Goal: Find specific page/section: Find specific page/section

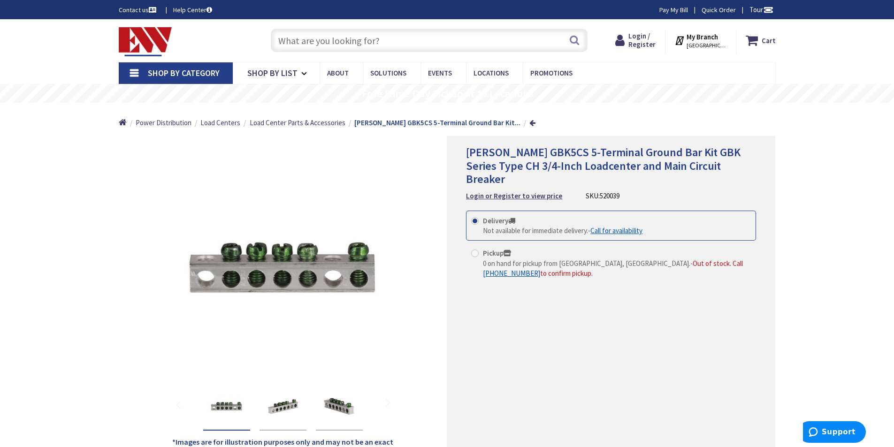
click at [338, 38] on input "text" at bounding box center [429, 40] width 317 height 23
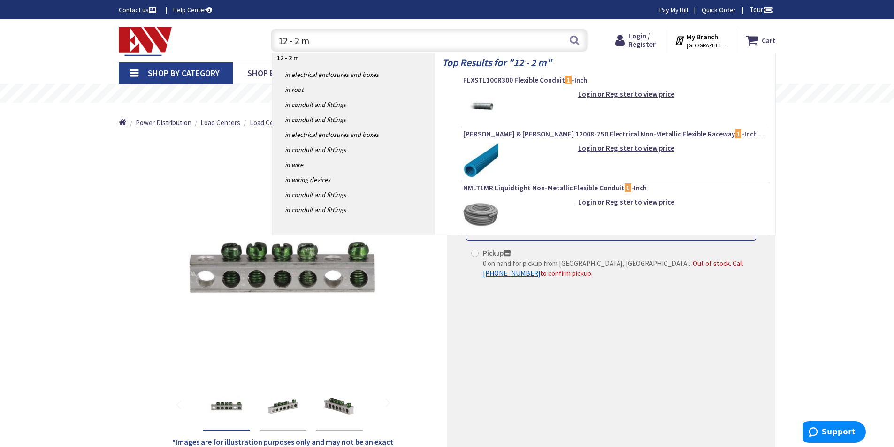
type input "12 - 2 mc"
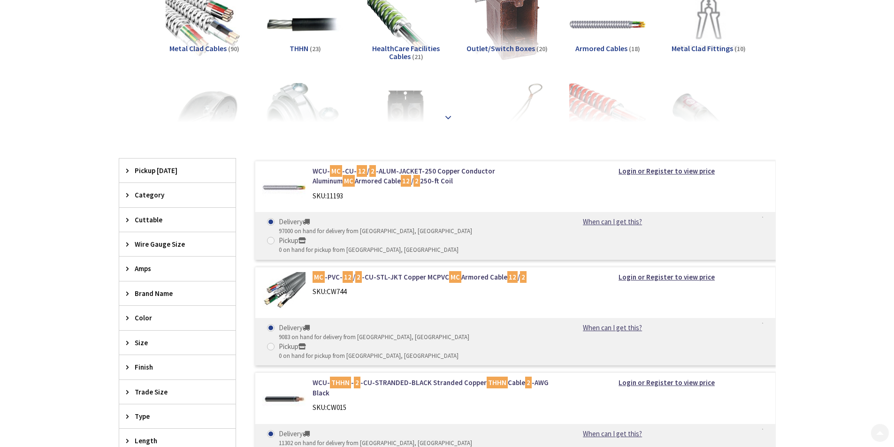
type input "[PERSON_NAME][GEOGRAPHIC_DATA], [PERSON_NAME][GEOGRAPHIC_DATA], [GEOGRAPHIC_DAT…"
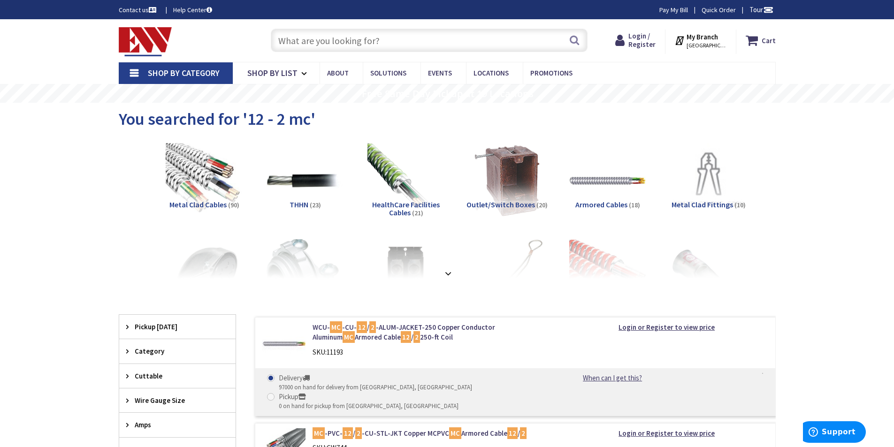
click at [703, 44] on span "[GEOGRAPHIC_DATA], [GEOGRAPHIC_DATA]" at bounding box center [707, 46] width 40 height 8
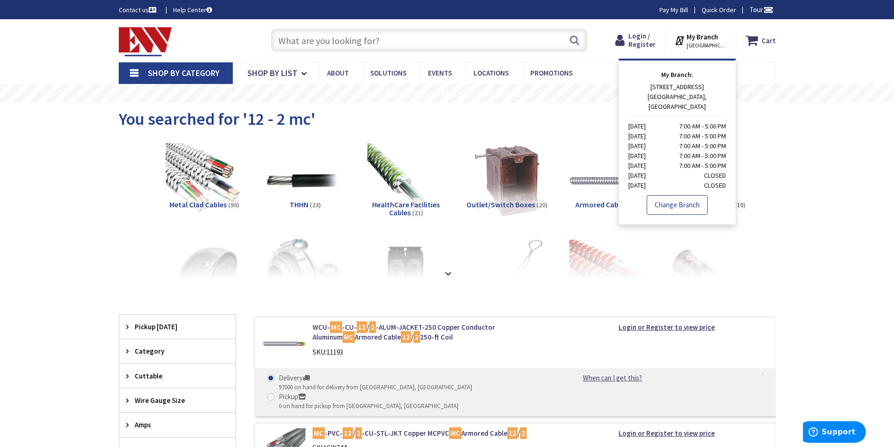
click at [684, 195] on link "Change Branch" at bounding box center [677, 205] width 61 height 20
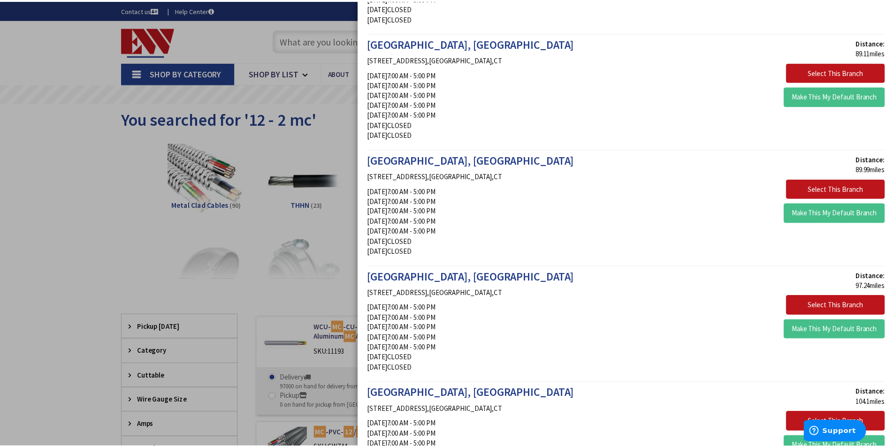
scroll to position [1721, 0]
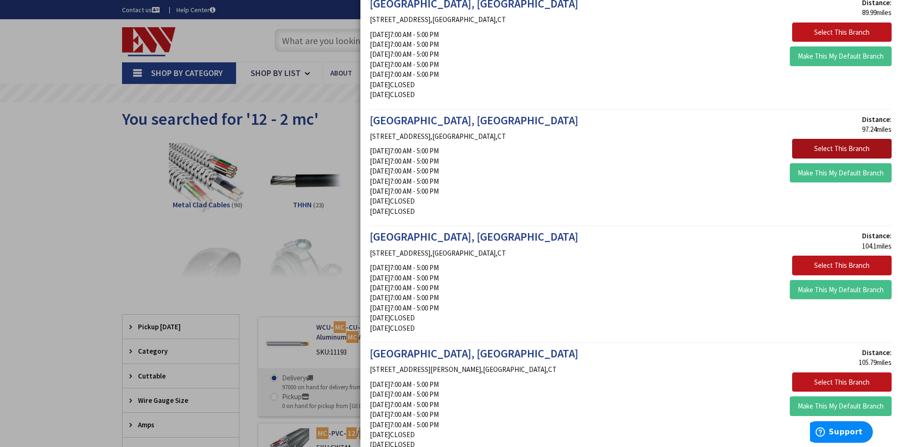
click at [855, 148] on button "Select This Branch" at bounding box center [842, 149] width 100 height 20
